Goal: Task Accomplishment & Management: Complete application form

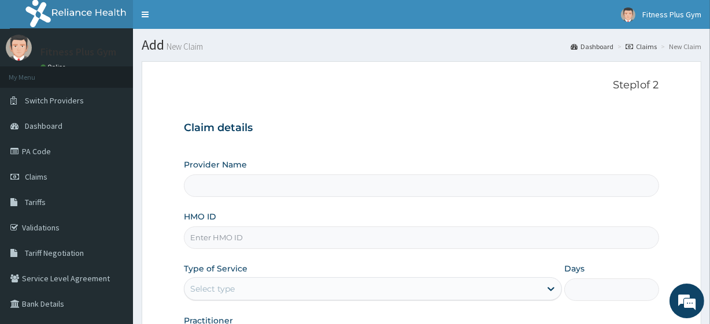
type input "Fitness plus Gym"
type input "1"
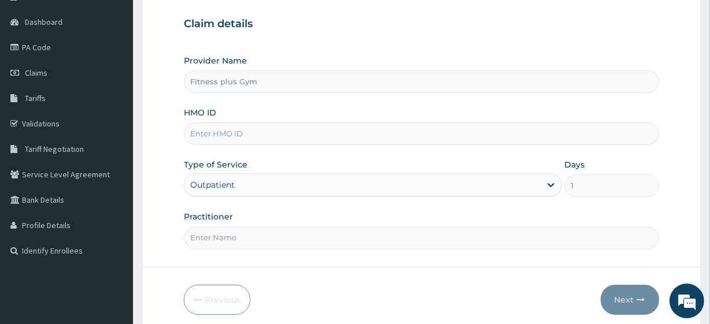
scroll to position [105, 0]
click at [233, 133] on input "HMO ID" at bounding box center [421, 133] width 475 height 23
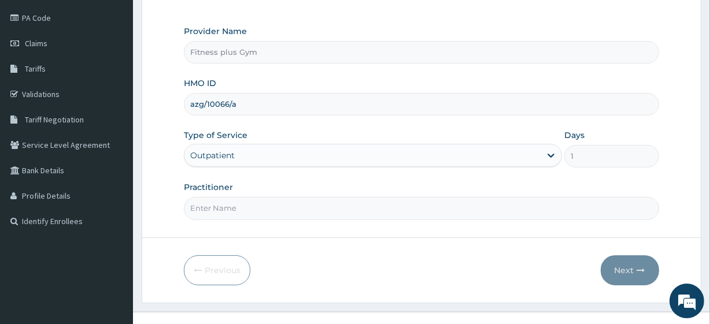
scroll to position [150, 0]
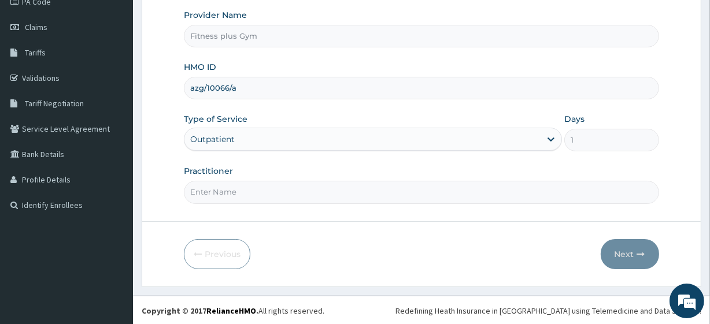
type input "azg/10066/a"
drag, startPoint x: 208, startPoint y: 200, endPoint x: 220, endPoint y: 186, distance: 18.9
click at [212, 198] on input "Practitioner" at bounding box center [421, 192] width 475 height 23
type input "fitness+"
click at [608, 243] on button "Next" at bounding box center [630, 254] width 58 height 30
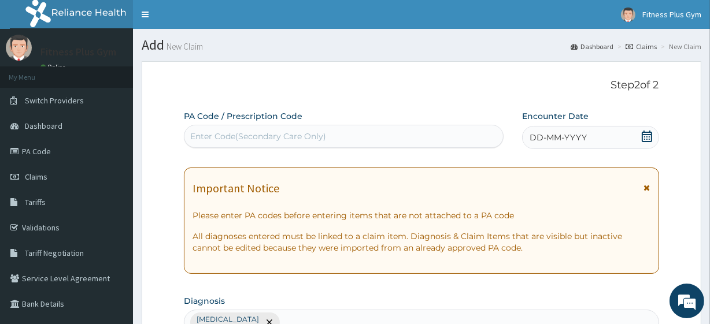
scroll to position [0, 0]
click at [284, 137] on div "Enter Code(Secondary Care Only)" at bounding box center [258, 137] width 136 height 12
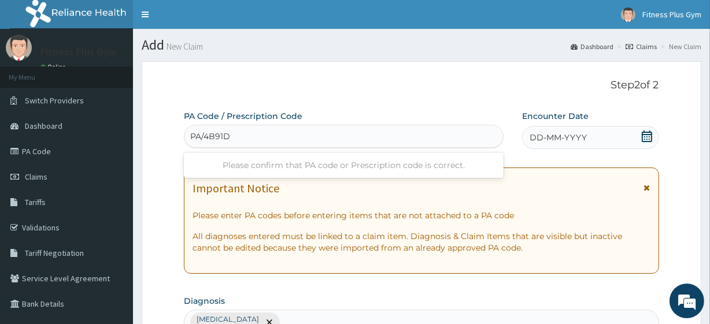
type input "PA/4B91D7"
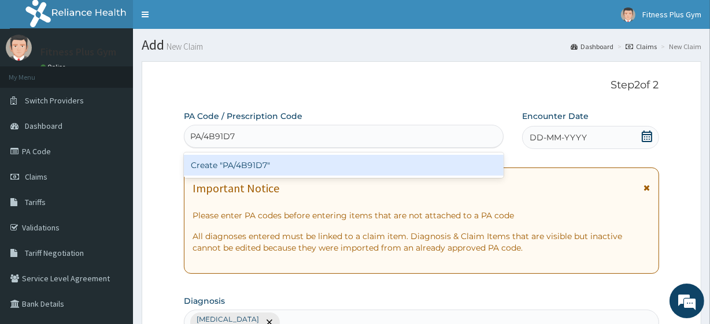
click at [234, 166] on div "Create "PA/4B91D7"" at bounding box center [343, 165] width 319 height 21
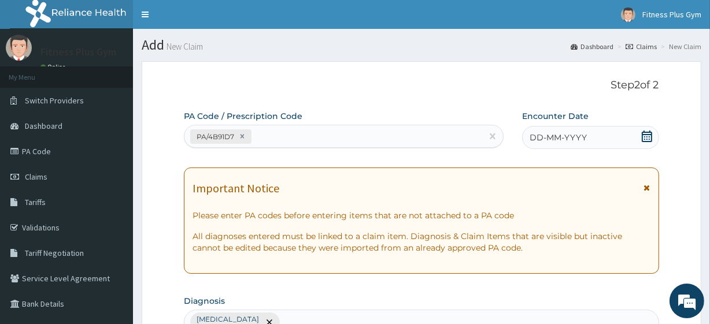
click at [645, 134] on icon at bounding box center [647, 137] width 10 height 12
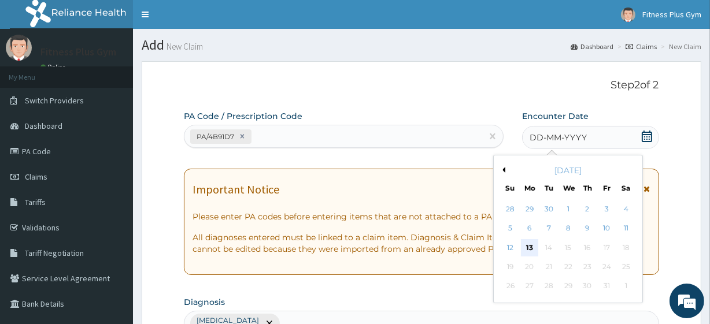
click at [528, 243] on div "13" at bounding box center [529, 247] width 17 height 17
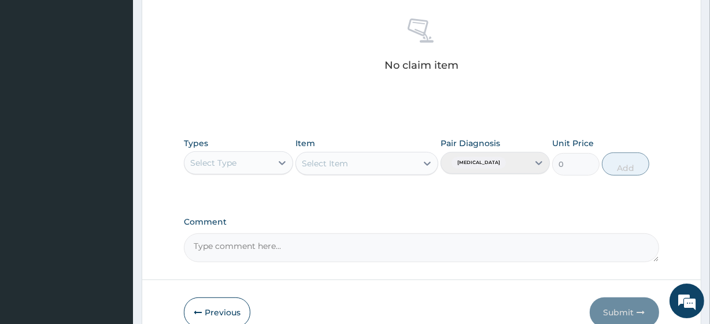
scroll to position [509, 0]
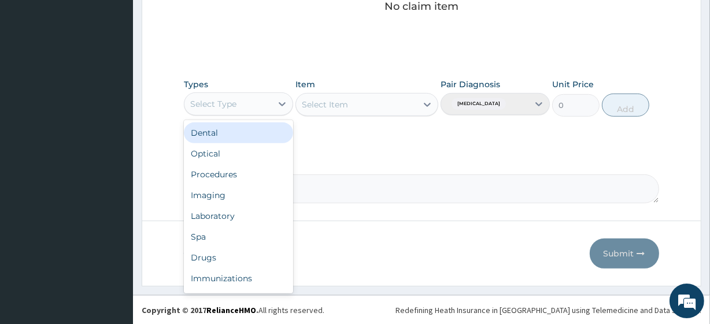
click at [228, 99] on div "Select Type" at bounding box center [213, 104] width 46 height 12
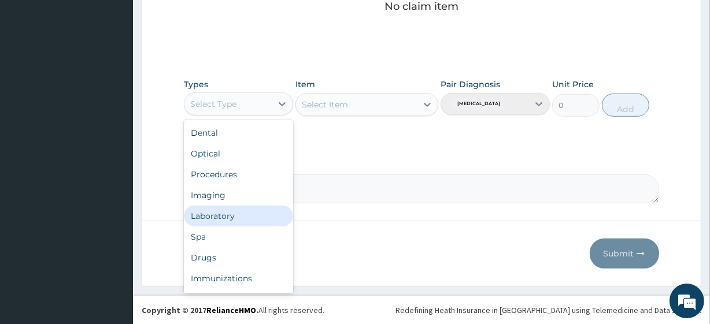
scroll to position [39, 0]
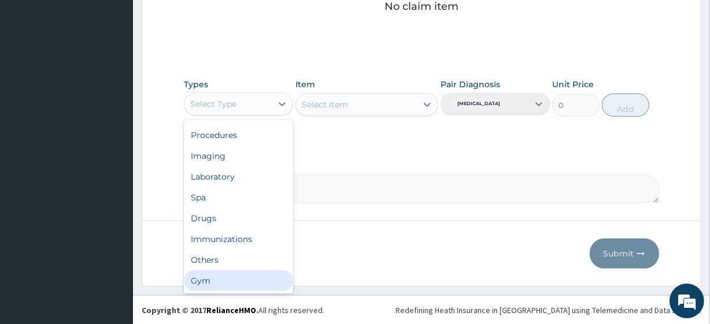
click at [202, 277] on div "Gym" at bounding box center [238, 281] width 109 height 21
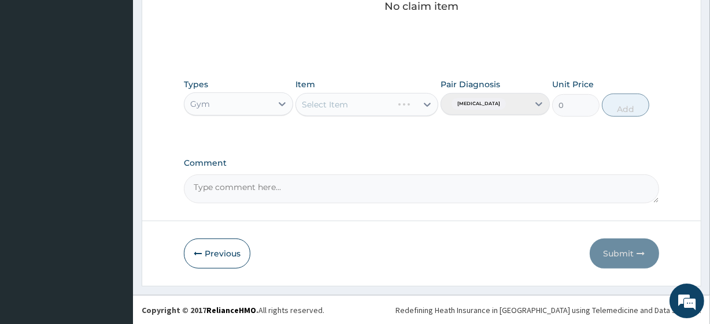
click at [354, 98] on div "Select Item" at bounding box center [366, 104] width 142 height 23
click at [329, 105] on div "Select Item" at bounding box center [325, 105] width 46 height 12
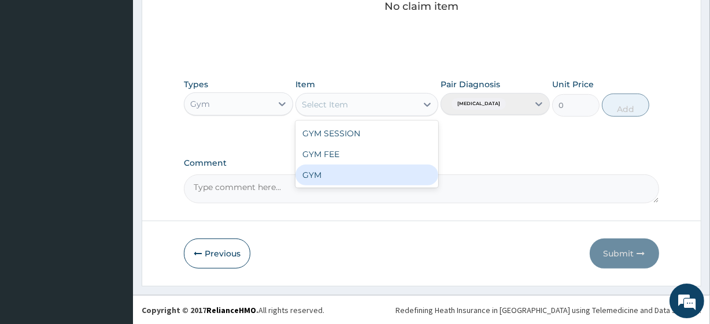
drag, startPoint x: 305, startPoint y: 180, endPoint x: 324, endPoint y: 171, distance: 20.4
click at [305, 179] on div "GYM" at bounding box center [366, 175] width 142 height 21
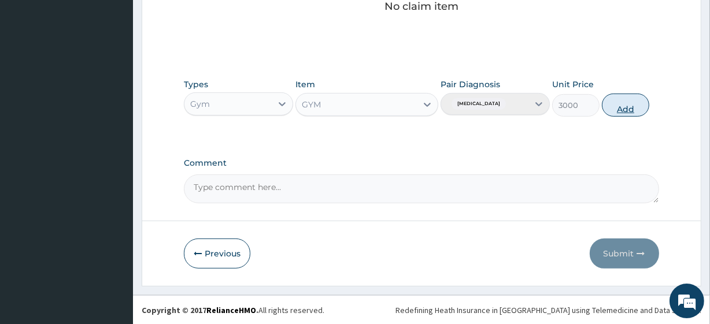
click at [623, 106] on button "Add" at bounding box center [625, 105] width 47 height 23
type input "0"
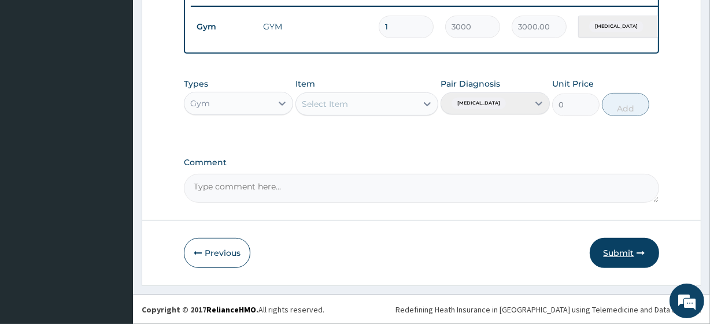
click at [613, 252] on button "Submit" at bounding box center [624, 253] width 69 height 30
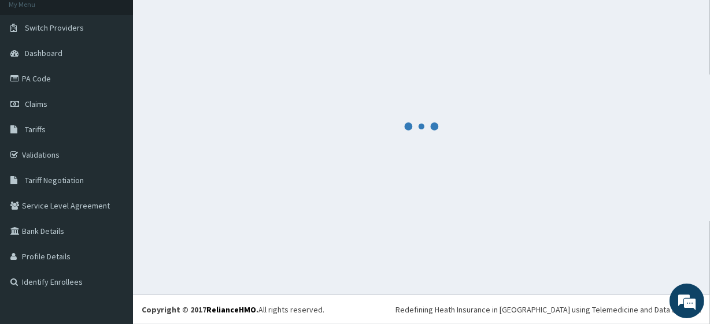
scroll to position [461, 0]
